Goal: Transaction & Acquisition: Purchase product/service

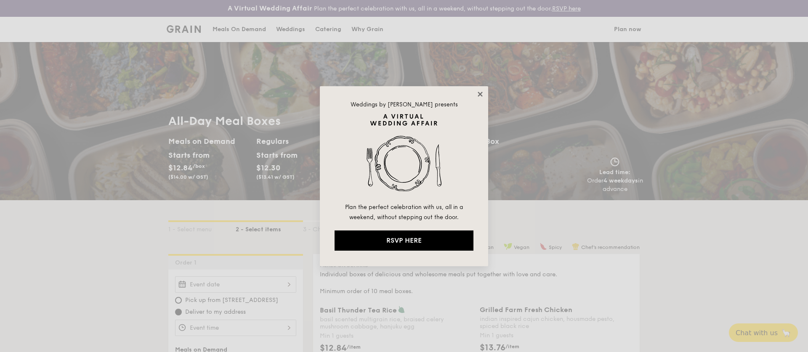
click at [479, 94] on icon at bounding box center [480, 94] width 8 height 8
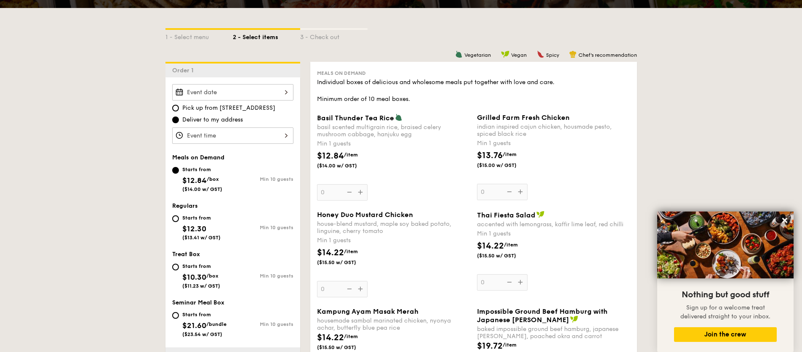
scroll to position [242, 0]
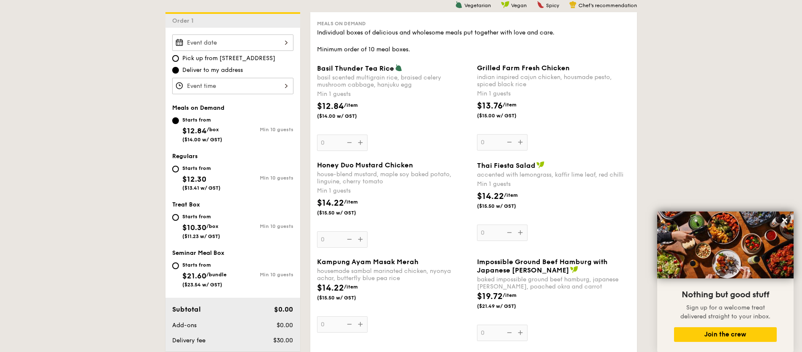
click at [397, 262] on span "Kampung Ayam Masak Merah" at bounding box center [367, 262] width 101 height 8
click at [367, 316] on input "0" at bounding box center [342, 324] width 51 height 16
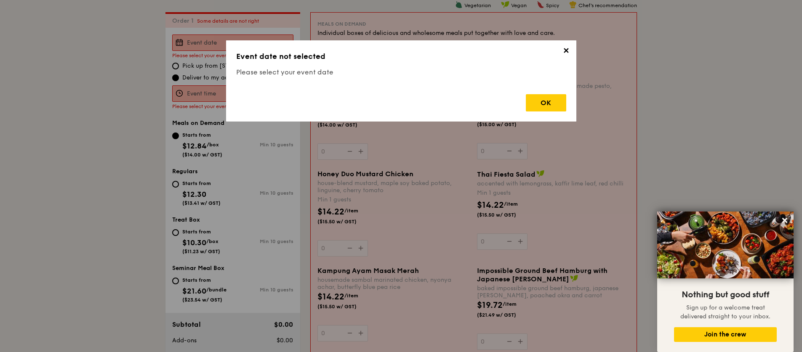
scroll to position [242, 0]
click at [565, 48] on span "✕" at bounding box center [566, 52] width 12 height 12
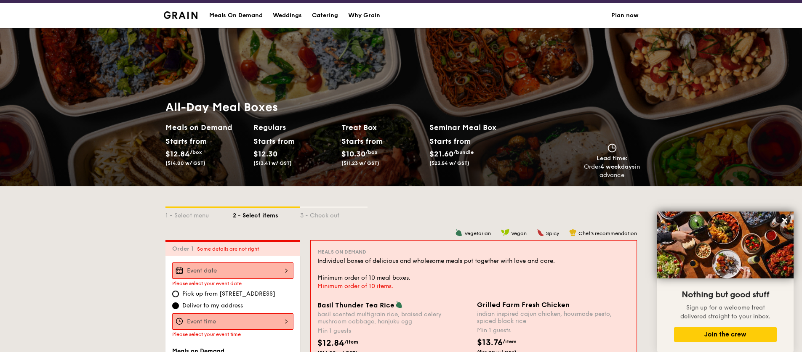
scroll to position [12, 0]
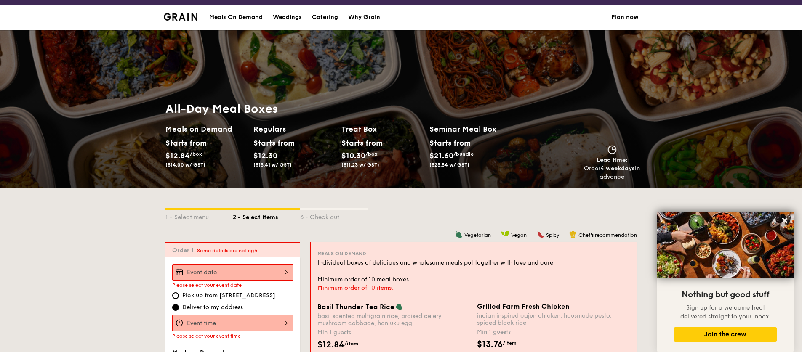
click at [235, 19] on div "Meals On Demand" at bounding box center [235, 17] width 53 height 25
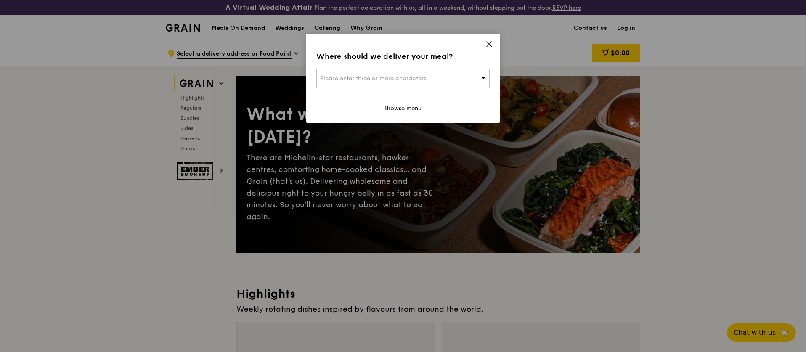
click at [490, 44] on icon at bounding box center [489, 44] width 5 height 5
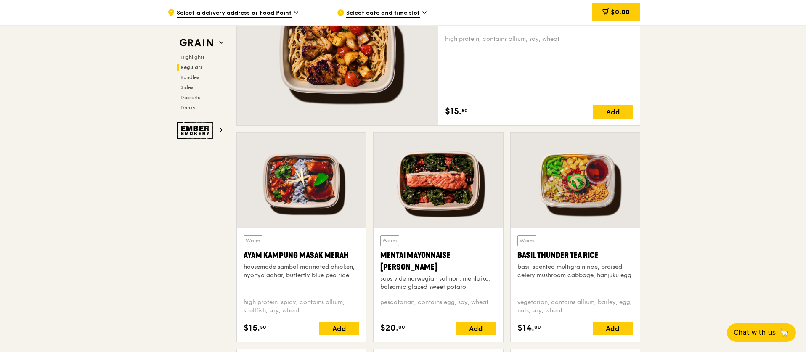
scroll to position [710, 0]
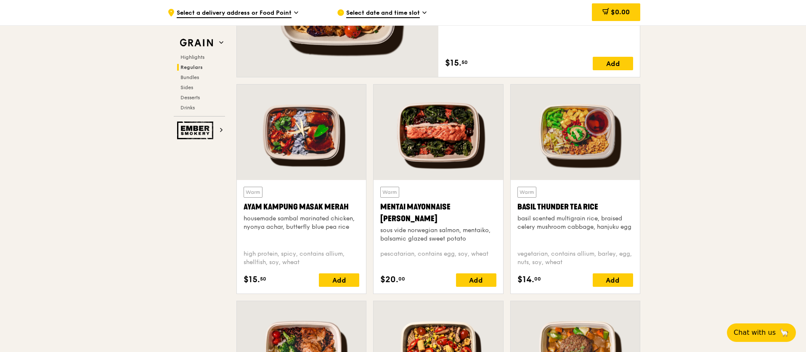
click at [309, 158] on div at bounding box center [301, 133] width 129 height 96
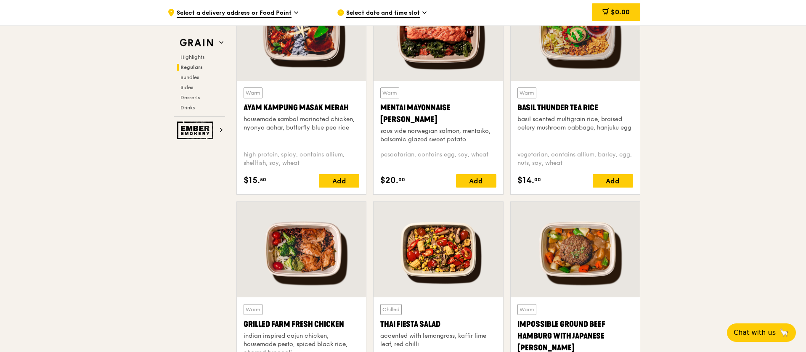
scroll to position [800, 0]
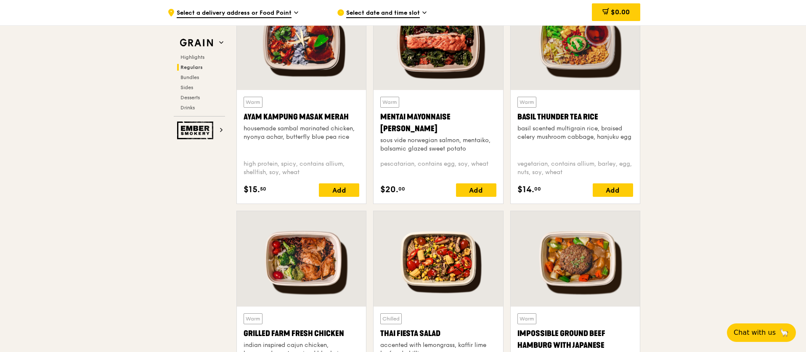
click at [328, 62] on div at bounding box center [301, 43] width 129 height 96
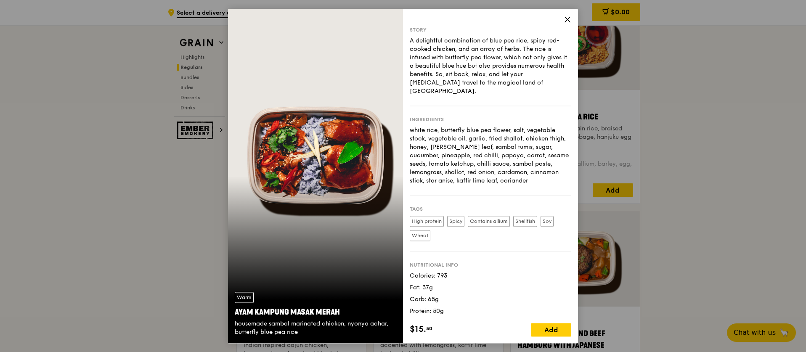
click at [572, 20] on div "Story A delightful combination of blue pea rice, spicy red-cooked chicken, and …" at bounding box center [490, 163] width 175 height 308
click at [566, 21] on icon at bounding box center [568, 20] width 8 height 8
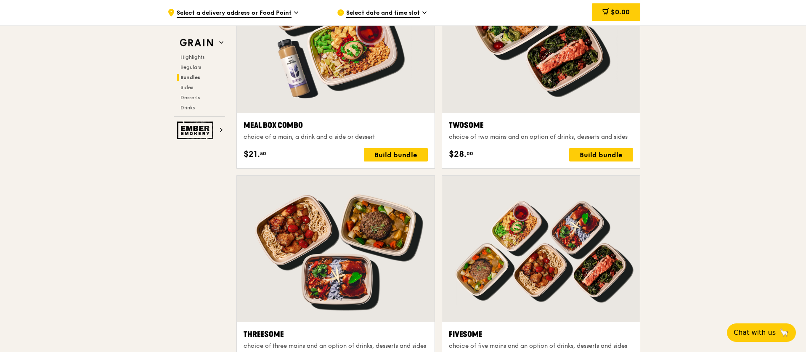
scroll to position [1330, 0]
click at [202, 66] on span "Regulars" at bounding box center [192, 67] width 22 height 6
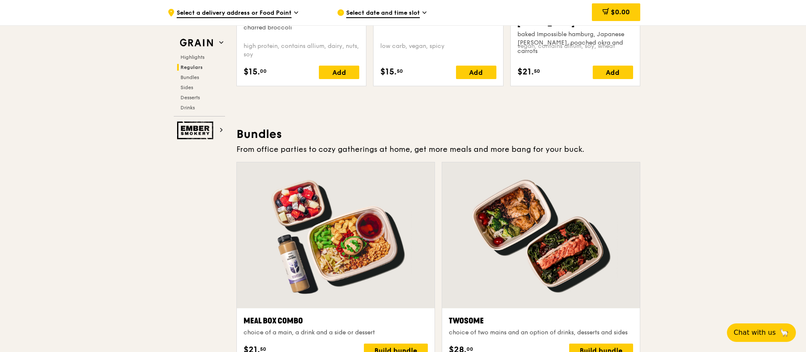
scroll to position [1133, 0]
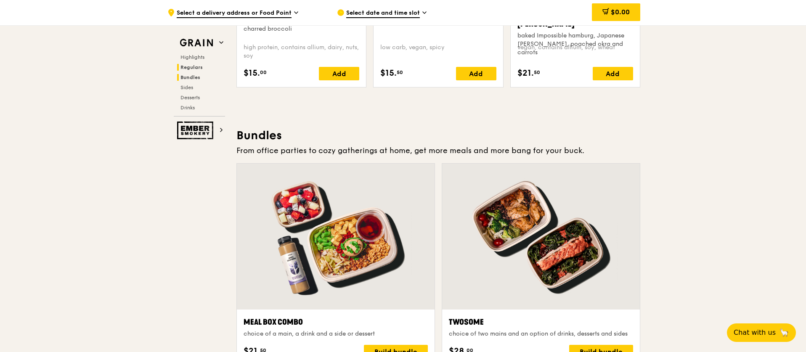
click at [192, 78] on span "Bundles" at bounding box center [191, 77] width 20 height 6
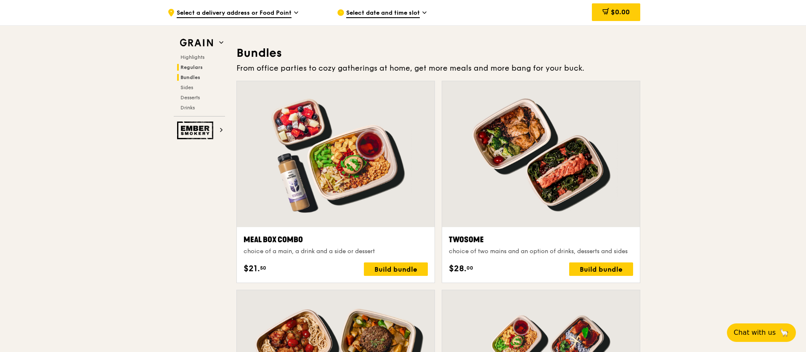
scroll to position [1227, 0]
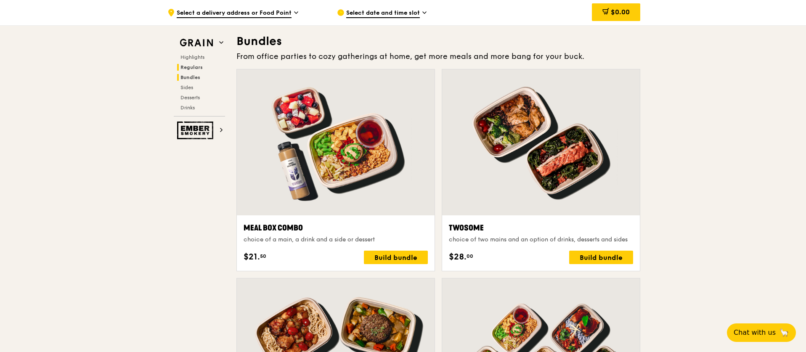
click at [194, 64] on span "Regulars" at bounding box center [192, 67] width 22 height 6
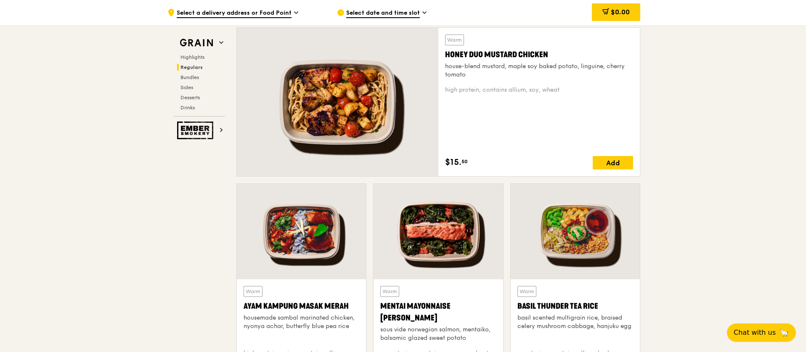
scroll to position [617, 0]
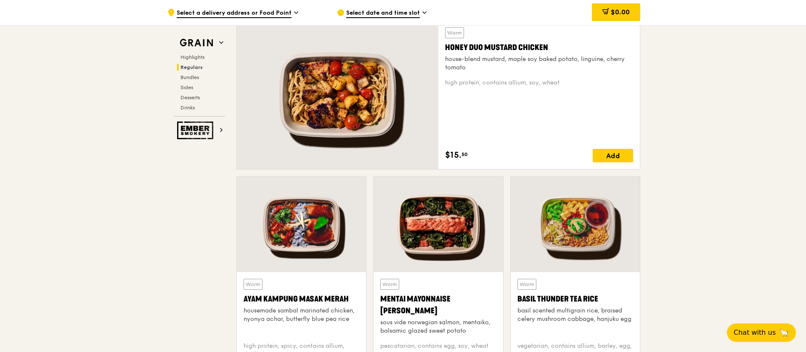
click at [306, 85] on div at bounding box center [338, 95] width 202 height 149
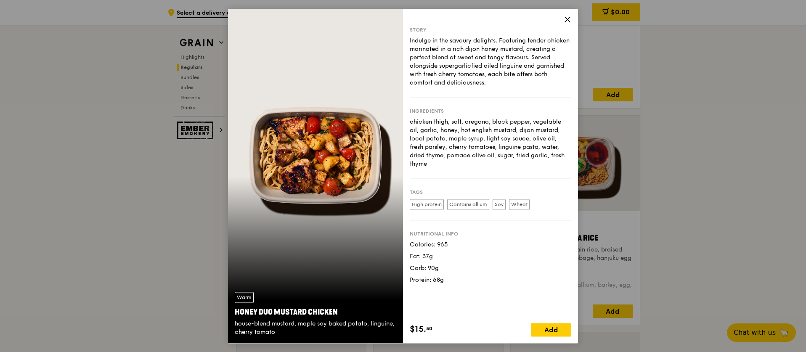
scroll to position [679, 0]
click at [561, 324] on div "Add" at bounding box center [551, 329] width 40 height 13
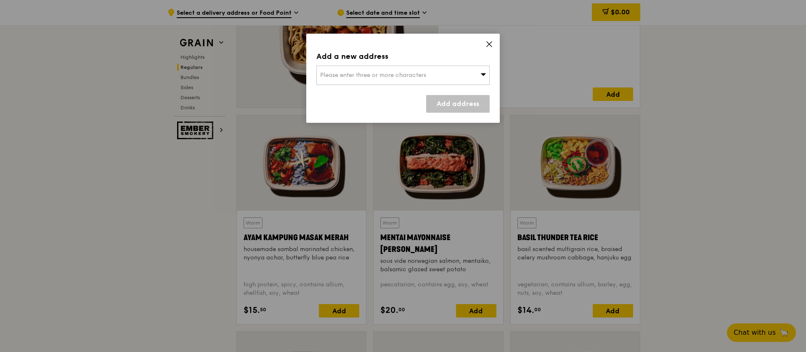
click at [488, 71] on div "Please enter three or more characters" at bounding box center [402, 75] width 173 height 19
click at [452, 77] on input "search" at bounding box center [403, 75] width 173 height 19
type input "281138"
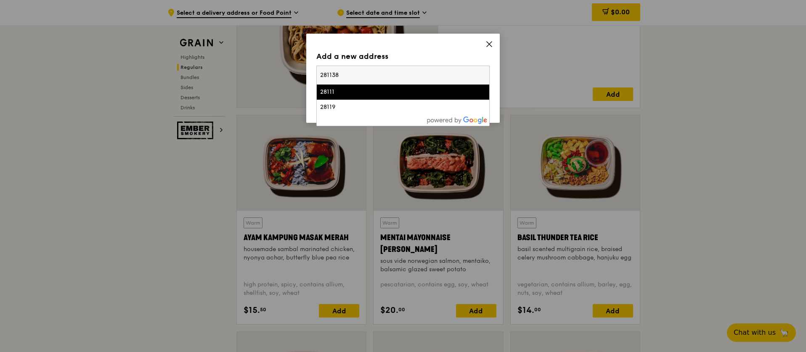
drag, startPoint x: 415, startPoint y: 79, endPoint x: 304, endPoint y: 72, distance: 110.9
click at [304, 72] on div "Add a new address Please enter three or more characters 281138 28111 28119 Add …" at bounding box center [403, 176] width 806 height 352
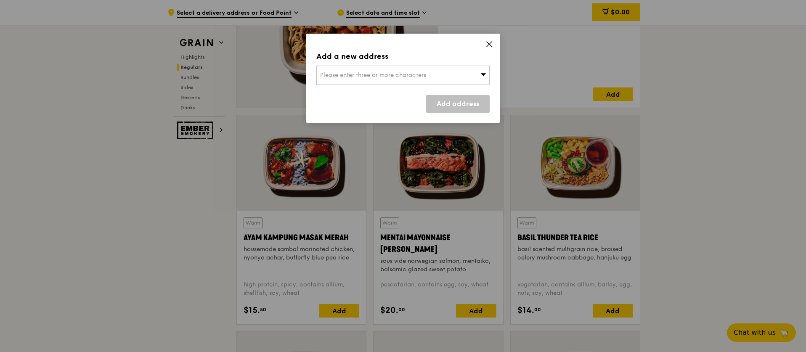
click at [388, 69] on div "Please enter three or more characters" at bounding box center [402, 75] width 173 height 19
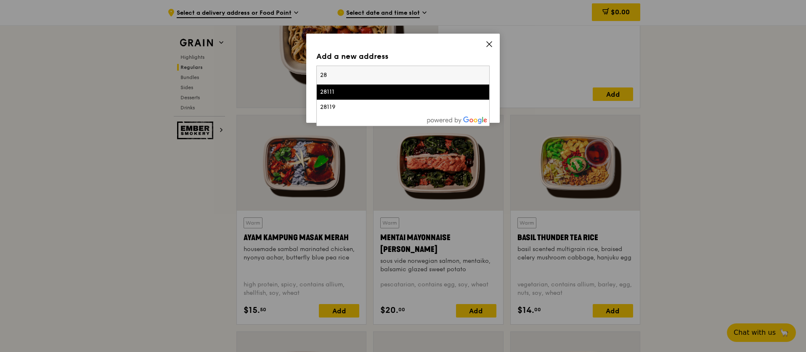
type input "2"
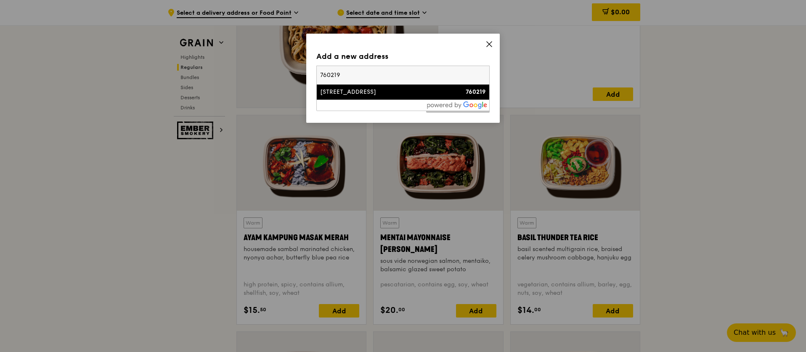
type input "760219"
click at [384, 94] on div "[STREET_ADDRESS]" at bounding box center [382, 92] width 125 height 8
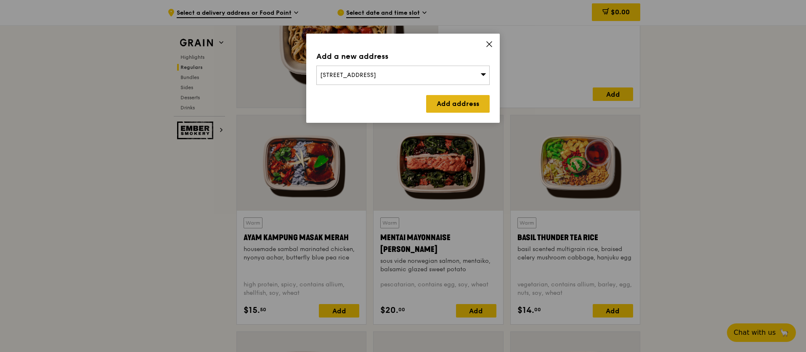
click at [478, 104] on link "Add address" at bounding box center [458, 104] width 64 height 18
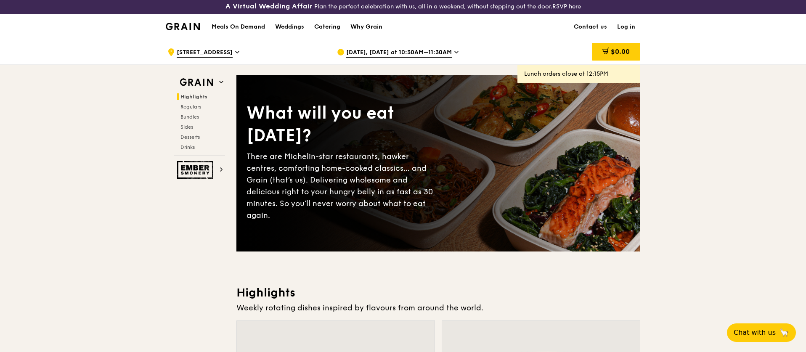
scroll to position [2, 0]
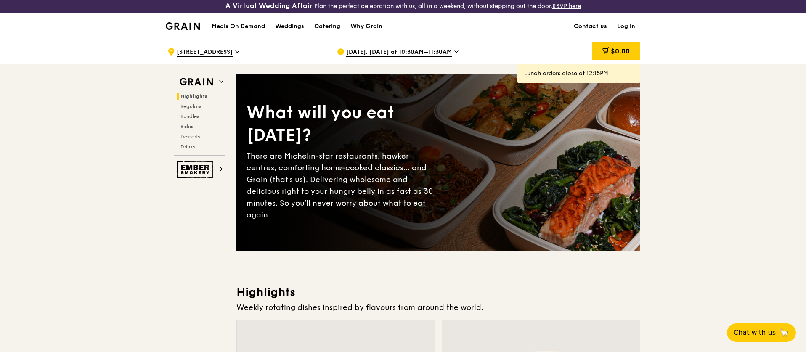
click at [433, 53] on span "[DATE], [DATE] at 10:30AM–11:30AM" at bounding box center [399, 52] width 106 height 9
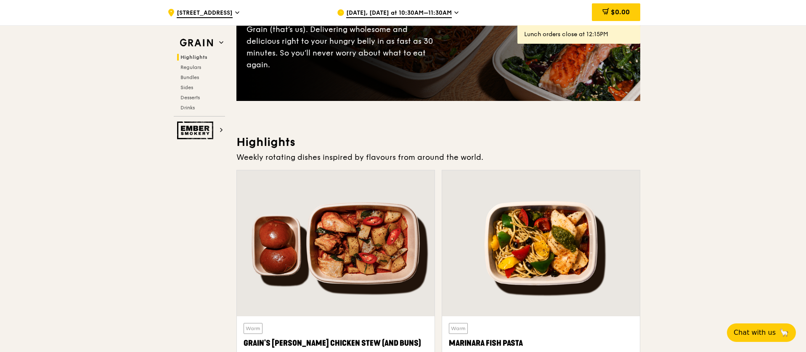
scroll to position [170, 0]
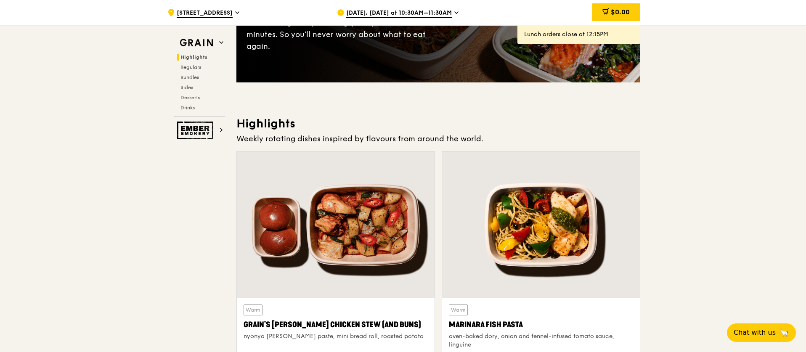
click at [308, 226] on div at bounding box center [336, 225] width 198 height 146
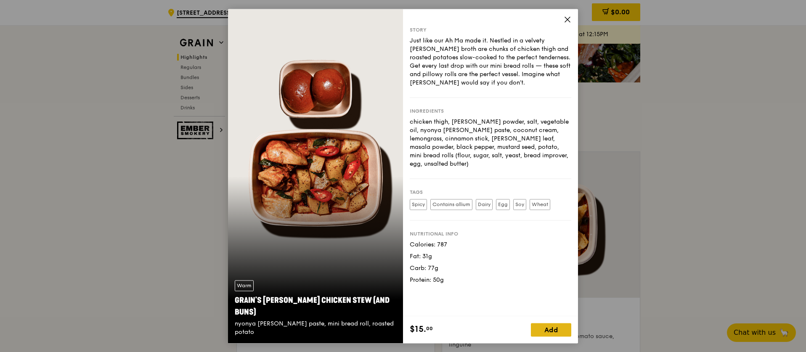
click at [546, 330] on div "Add" at bounding box center [551, 329] width 40 height 13
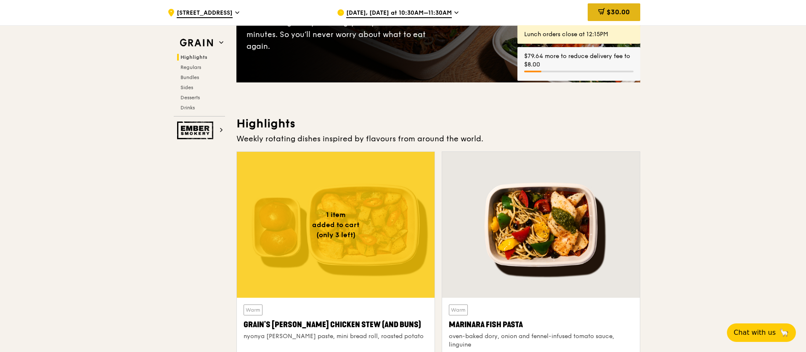
click at [618, 8] on span "$30.00" at bounding box center [618, 12] width 23 height 8
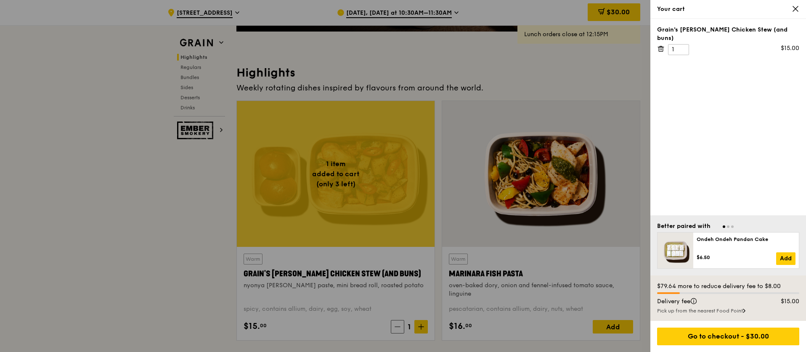
scroll to position [230, 0]
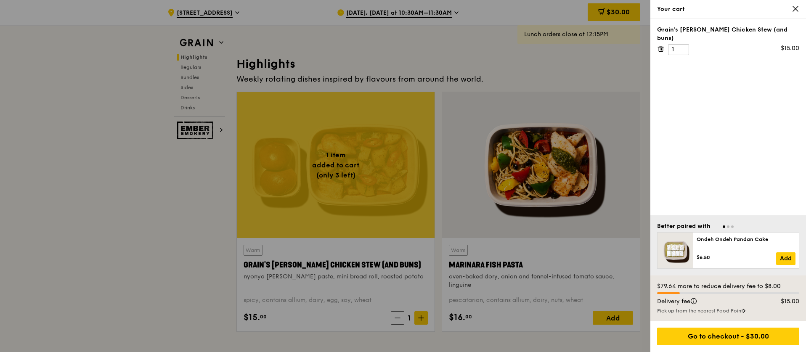
click at [745, 312] on icon at bounding box center [745, 310] width 2 height 3
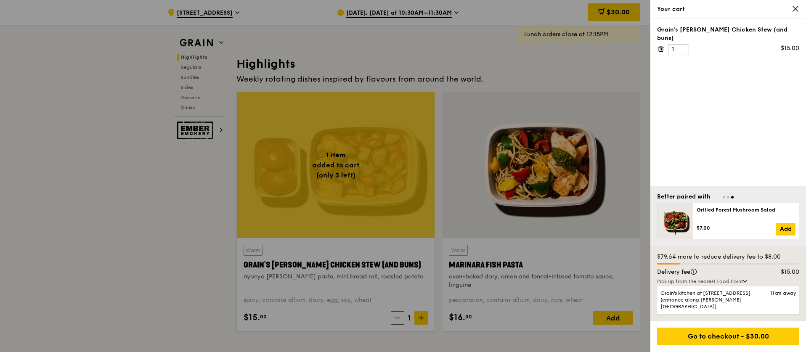
click at [690, 142] on div "Grain's [PERSON_NAME] Chicken Stew (and buns) 1 $15.00" at bounding box center [729, 102] width 156 height 167
click at [108, 217] on div at bounding box center [403, 176] width 806 height 352
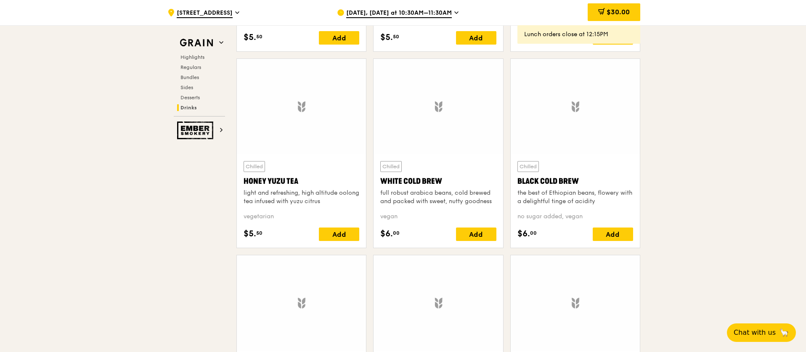
scroll to position [3152, 0]
